Goal: Task Accomplishment & Management: Use online tool/utility

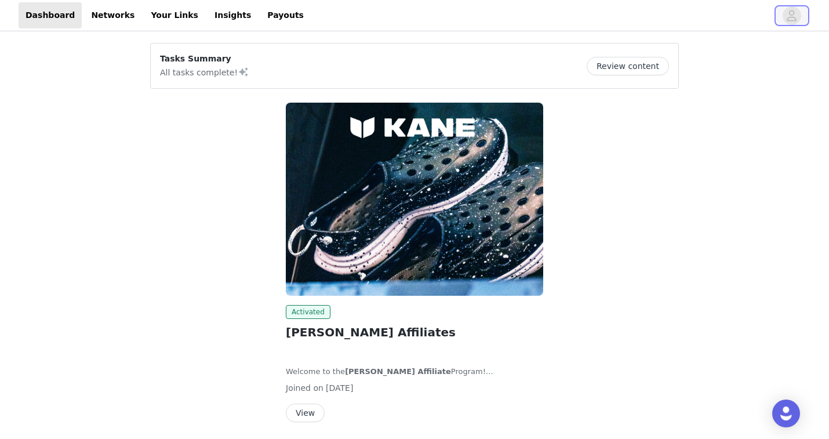
click at [790, 10] on icon "avatar" at bounding box center [791, 15] width 11 height 19
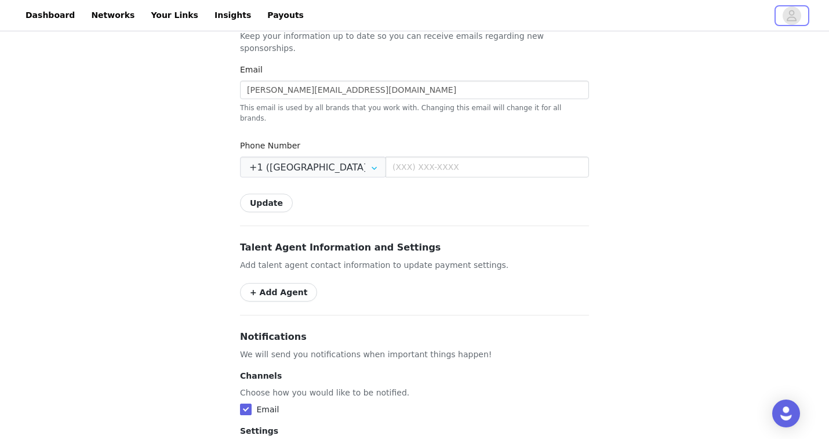
scroll to position [422, 0]
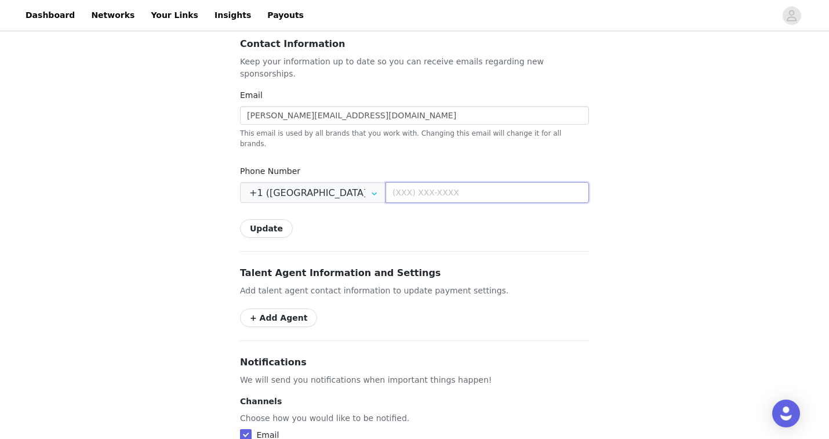
click at [418, 182] on input "text" at bounding box center [488, 192] width 204 height 21
type input "[PHONE_NUMBER]"
click at [408, 229] on div "Settings Shipping Info Make sure your address is up to date so you can receive …" at bounding box center [414, 147] width 349 height 986
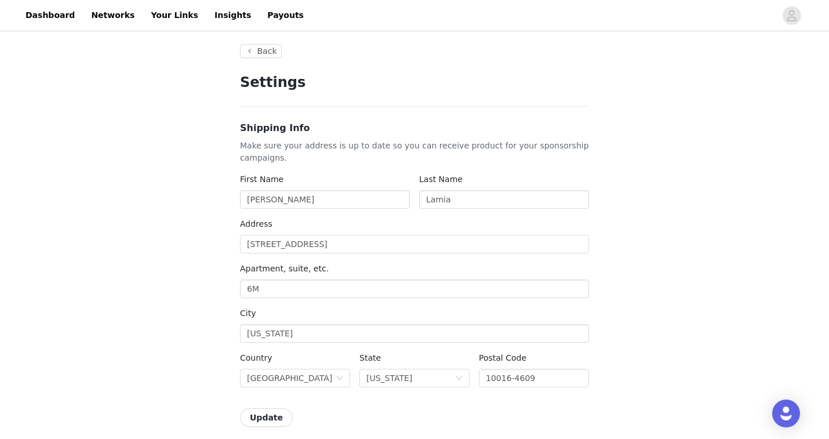
scroll to position [0, 0]
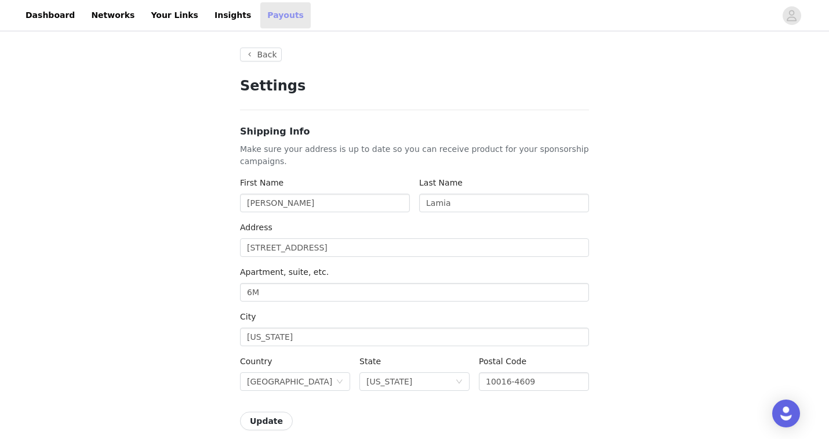
click at [260, 16] on link "Payouts" at bounding box center [285, 15] width 50 height 26
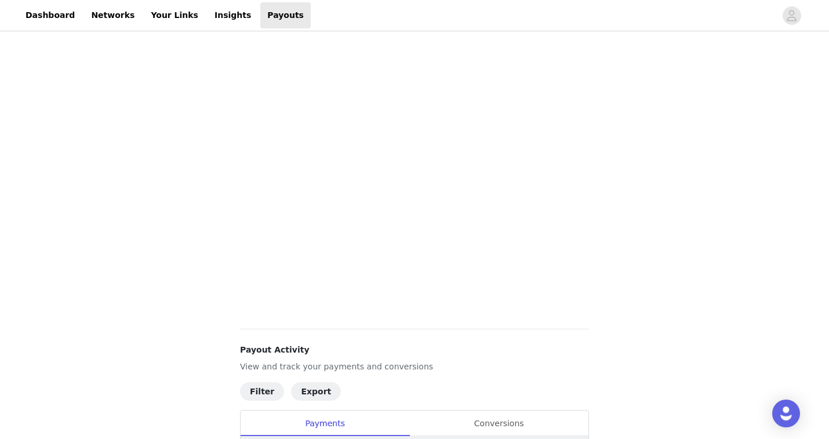
scroll to position [103, 0]
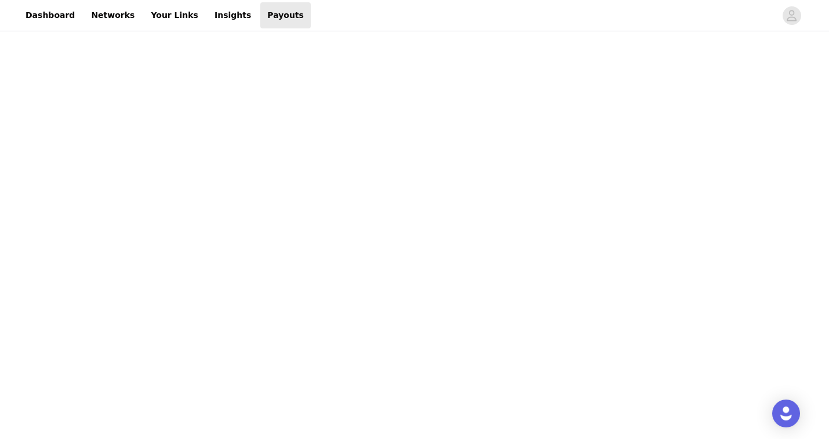
click at [667, 309] on div "Payouts View your payment related transactions. Payout Activity View and track …" at bounding box center [414, 403] width 829 height 946
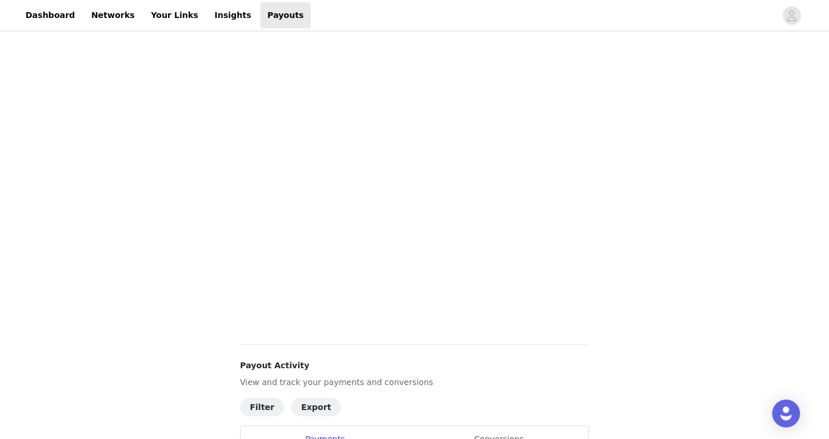
click at [658, 197] on div "Payouts View your payment related transactions. Payout Activity View and track …" at bounding box center [414, 142] width 829 height 946
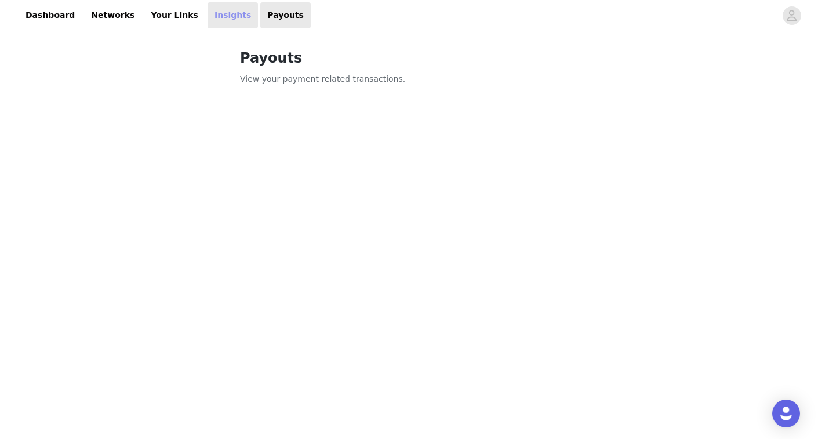
click at [218, 13] on link "Insights" at bounding box center [233, 15] width 50 height 26
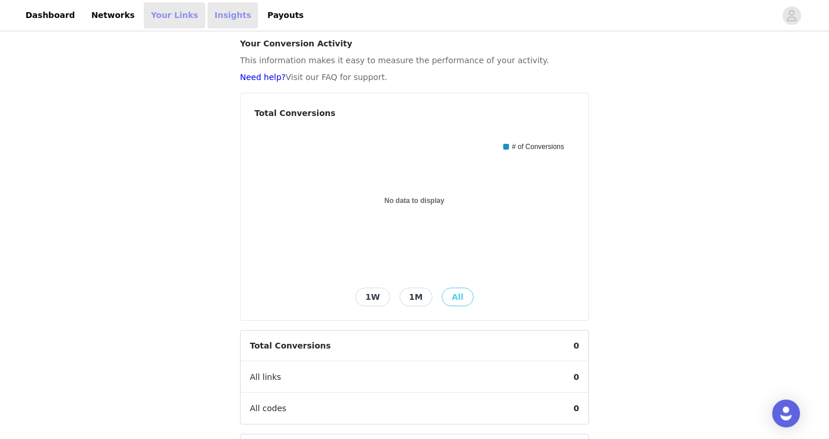
scroll to position [22, 0]
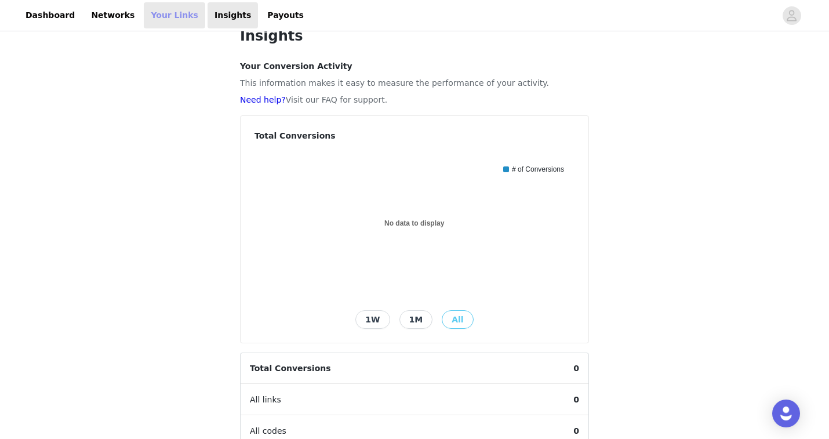
click at [165, 6] on link "Your Links" at bounding box center [174, 15] width 61 height 26
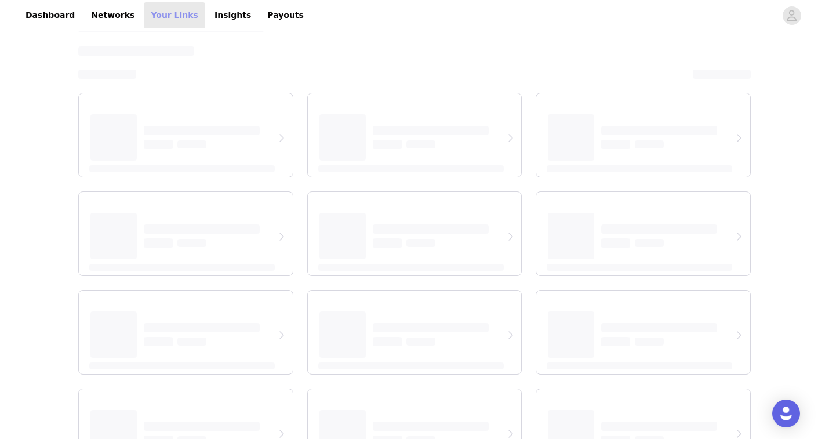
select select "12"
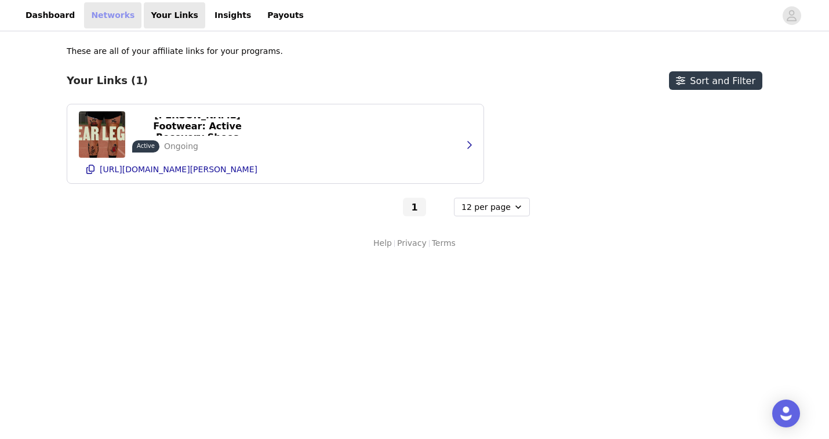
click at [113, 14] on link "Networks" at bounding box center [112, 15] width 57 height 26
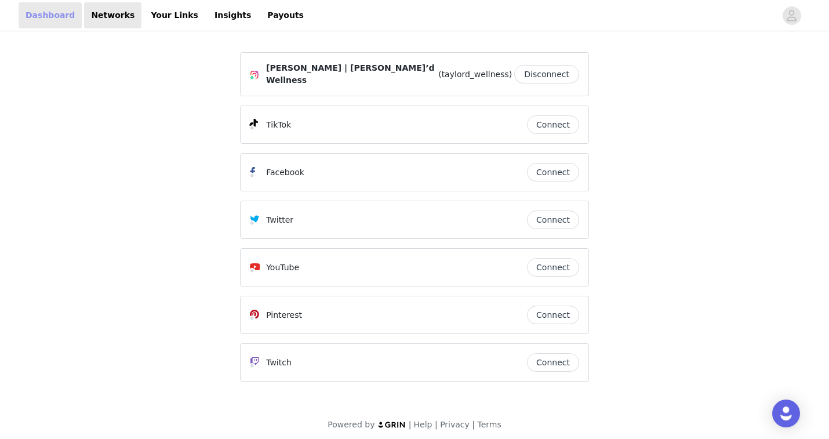
click at [64, 19] on link "Dashboard" at bounding box center [50, 15] width 63 height 26
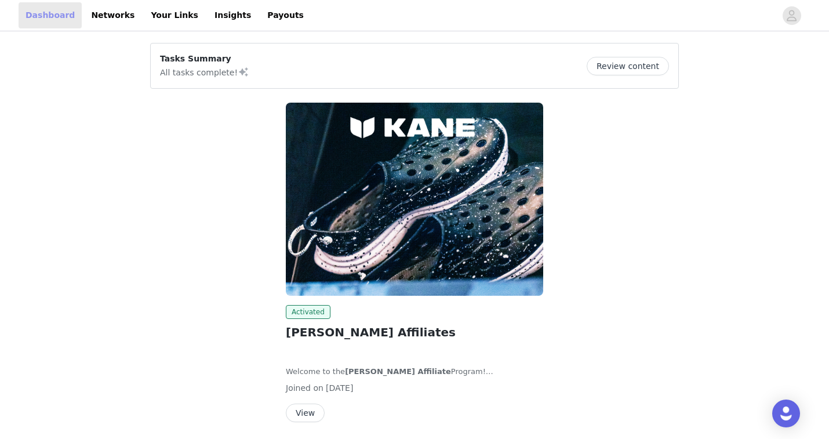
scroll to position [41, 0]
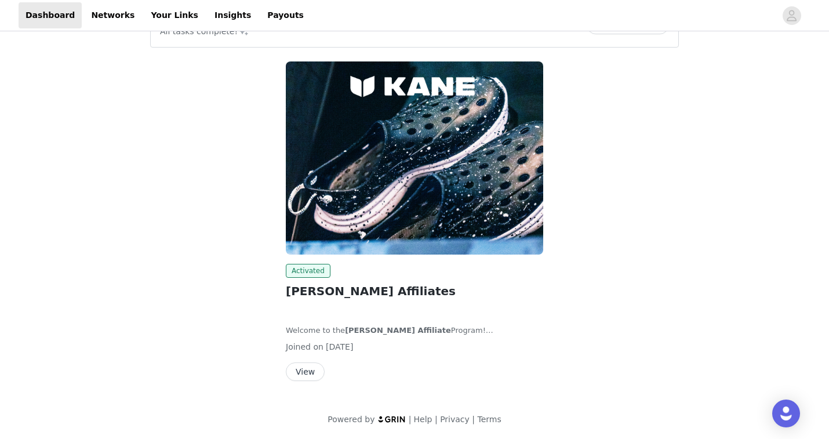
click at [395, 320] on div "Welcome to the [PERSON_NAME] Affiliate Program! Whether you’re a student-athlet…" at bounding box center [414, 319] width 257 height 34
click at [299, 379] on button "View" at bounding box center [305, 371] width 39 height 19
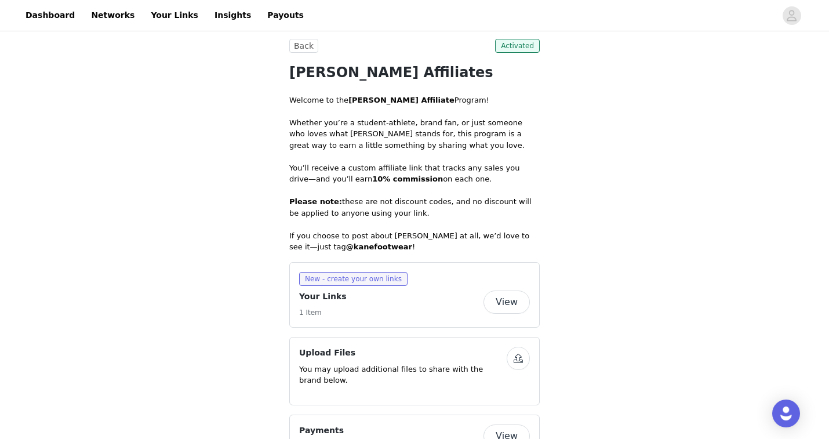
scroll to position [294, 0]
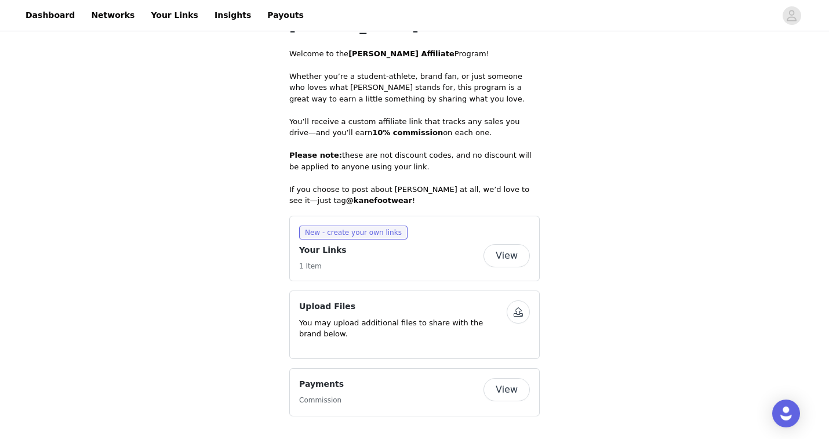
click at [503, 260] on button "View" at bounding box center [507, 255] width 46 height 23
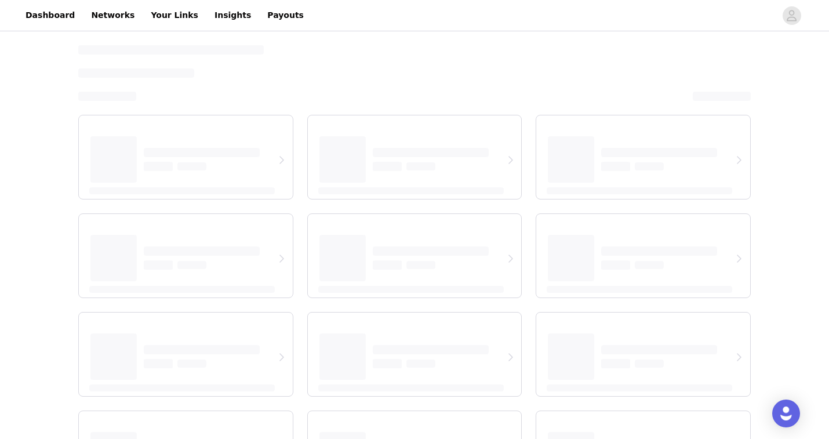
select select "12"
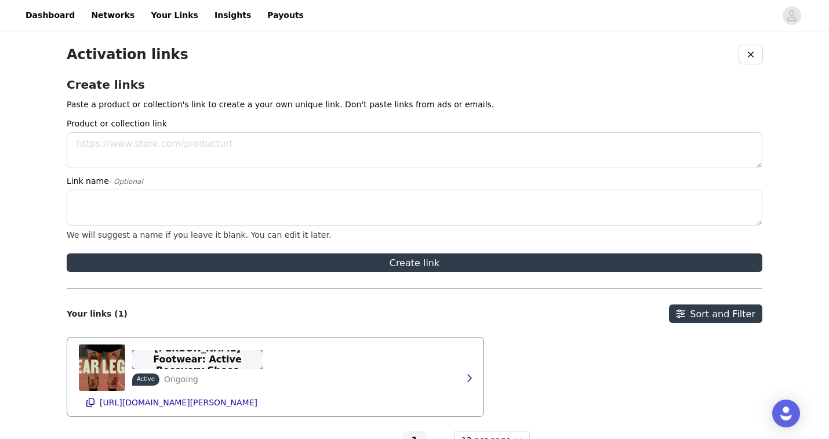
click at [198, 356] on p "[PERSON_NAME] Footwear: Active Recovery Shoes" at bounding box center [197, 359] width 117 height 33
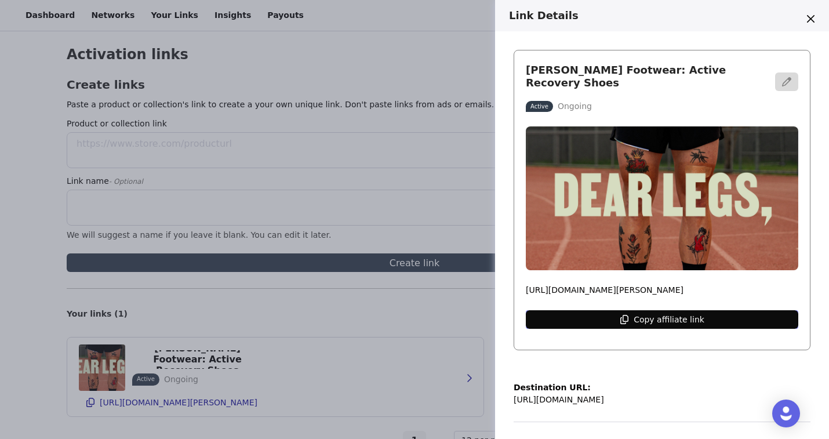
click at [620, 324] on button "Copy affiliate link" at bounding box center [662, 319] width 273 height 19
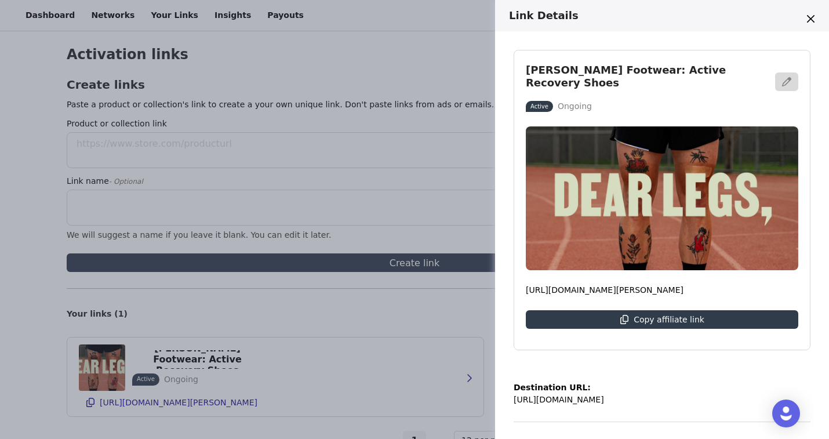
click at [419, 124] on div "Link Details [PERSON_NAME] Footwear: Active Recovery Shoes Active Ongoing [URL]…" at bounding box center [414, 219] width 829 height 439
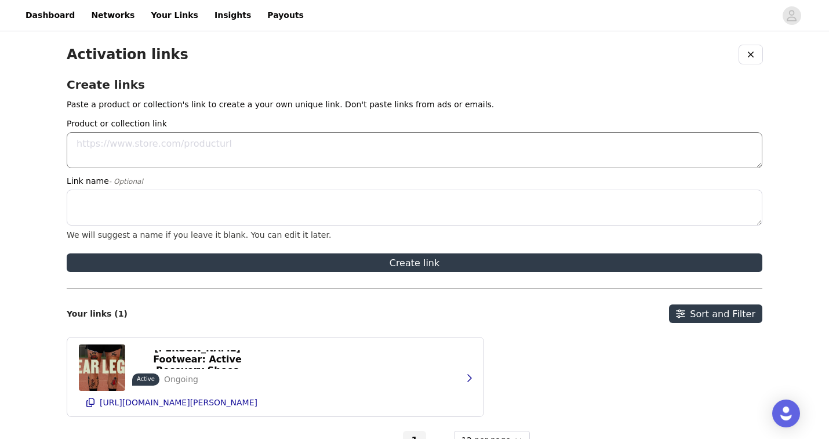
click at [307, 150] on textarea "Product or collection link" at bounding box center [415, 150] width 696 height 36
paste textarea "[URL][DOMAIN_NAME][PERSON_NAME]"
click at [258, 221] on textarea "Link name - Optional" at bounding box center [415, 208] width 696 height 36
click at [220, 141] on textarea "[URL][DOMAIN_NAME][PERSON_NAME]" at bounding box center [415, 150] width 696 height 36
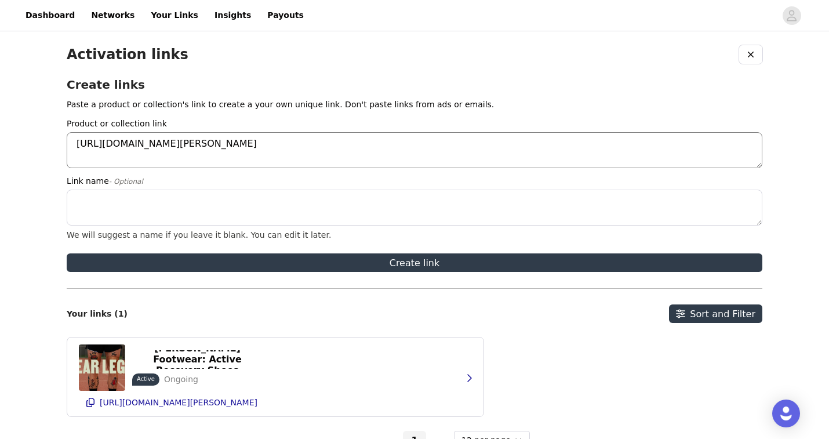
click at [220, 141] on textarea "[URL][DOMAIN_NAME][PERSON_NAME]" at bounding box center [415, 150] width 696 height 36
paste textarea "collections/best-sellers"
type textarea "[URL][DOMAIN_NAME]"
click at [245, 208] on textarea "Link name - Optional" at bounding box center [415, 208] width 696 height 36
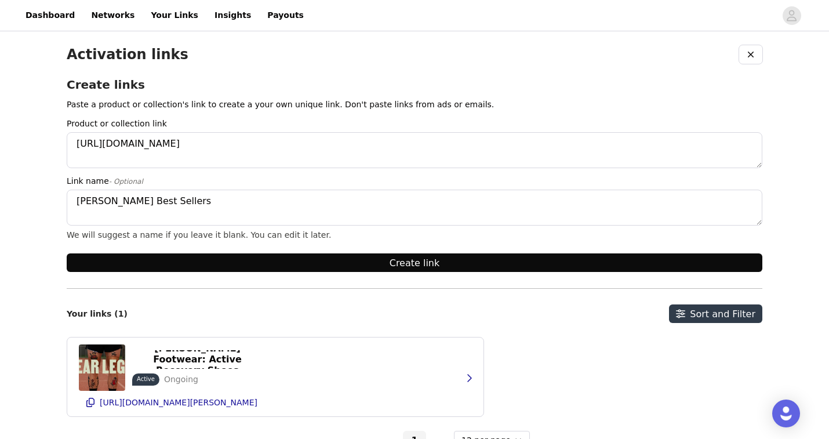
type textarea "[PERSON_NAME] Best Sellers"
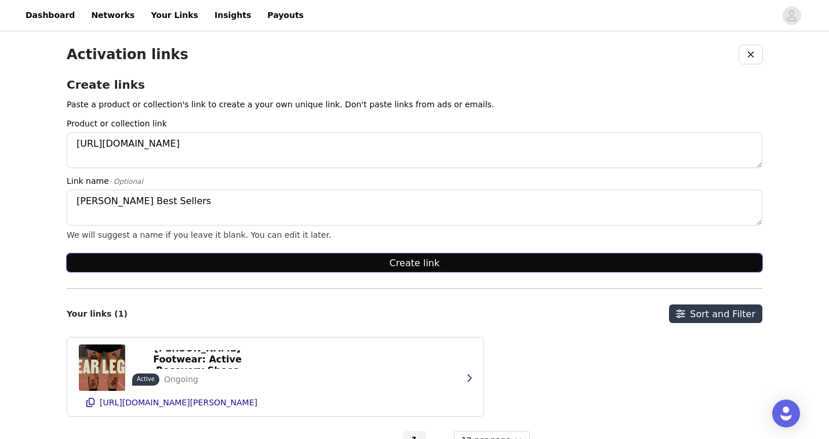
click at [303, 257] on button "Create link" at bounding box center [415, 262] width 696 height 19
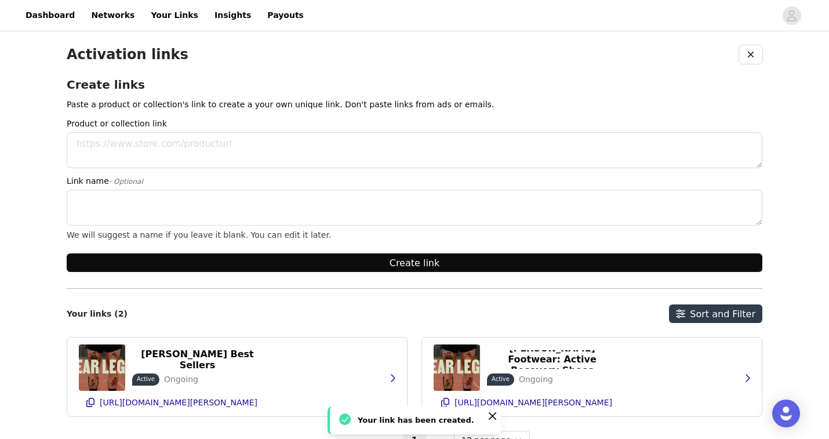
scroll to position [55, 0]
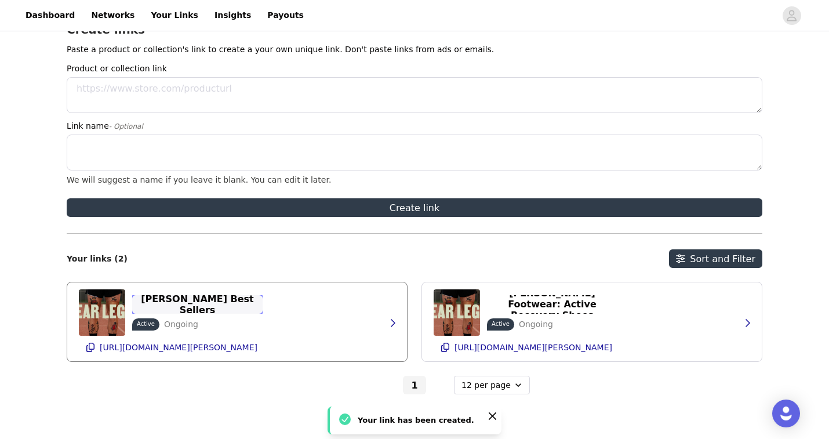
click at [179, 304] on p "[PERSON_NAME] Best Sellers" at bounding box center [197, 304] width 117 height 22
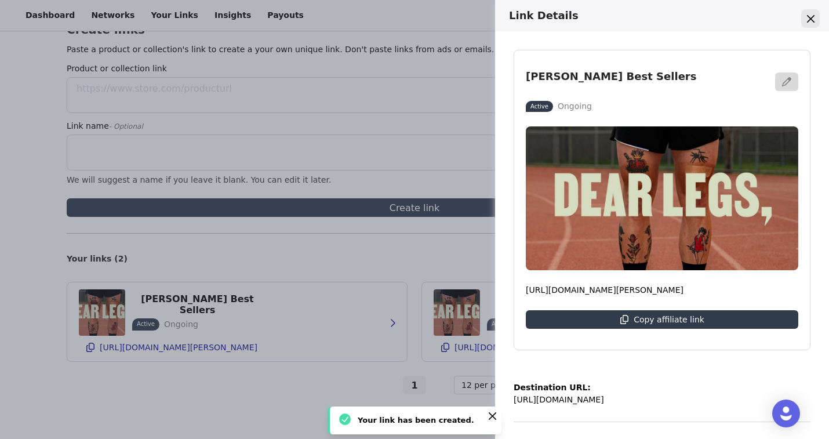
click at [812, 19] on icon "Close" at bounding box center [811, 19] width 8 height 8
